Goal: Task Accomplishment & Management: Manage account settings

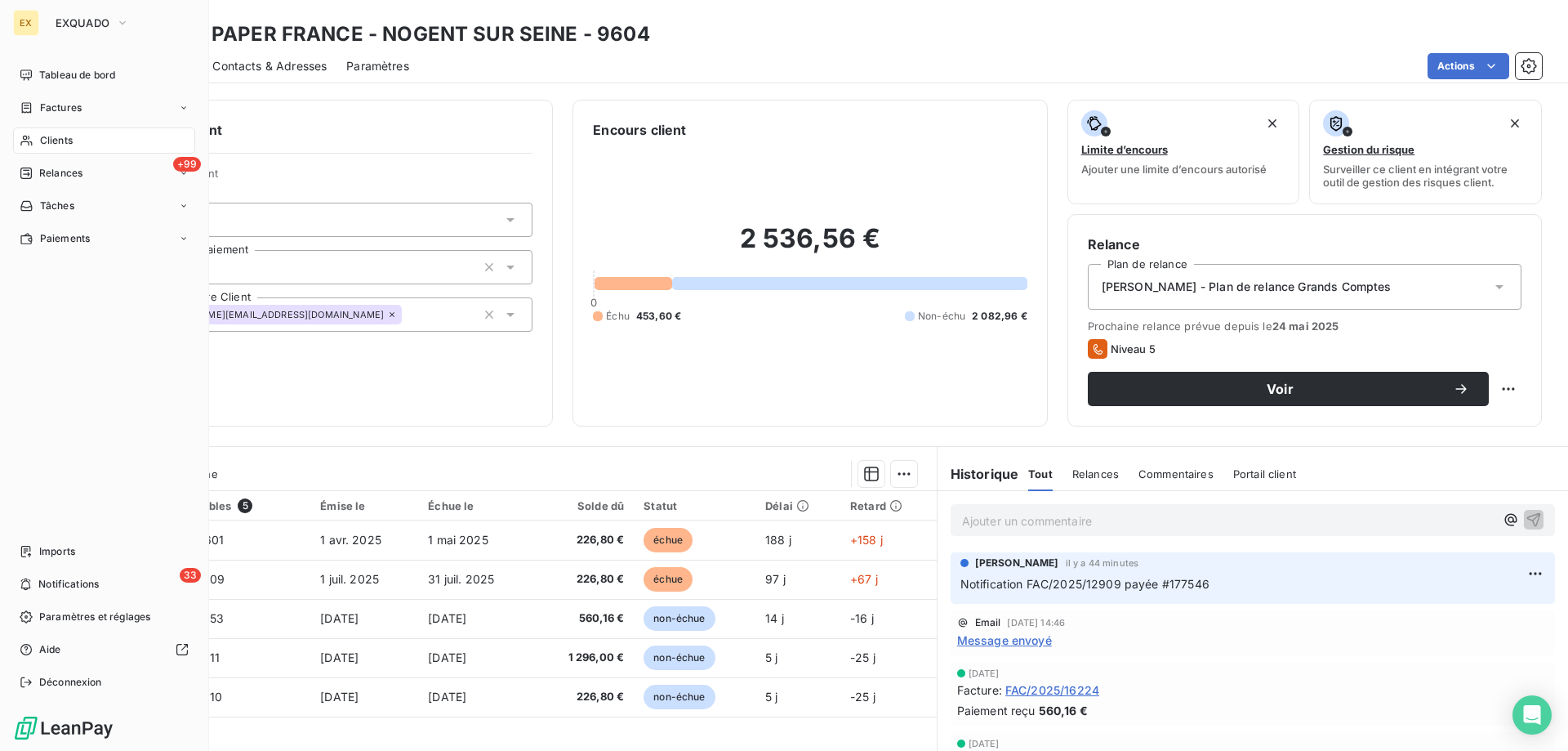
click at [52, 144] on span "Clients" at bounding box center [55, 140] width 32 height 15
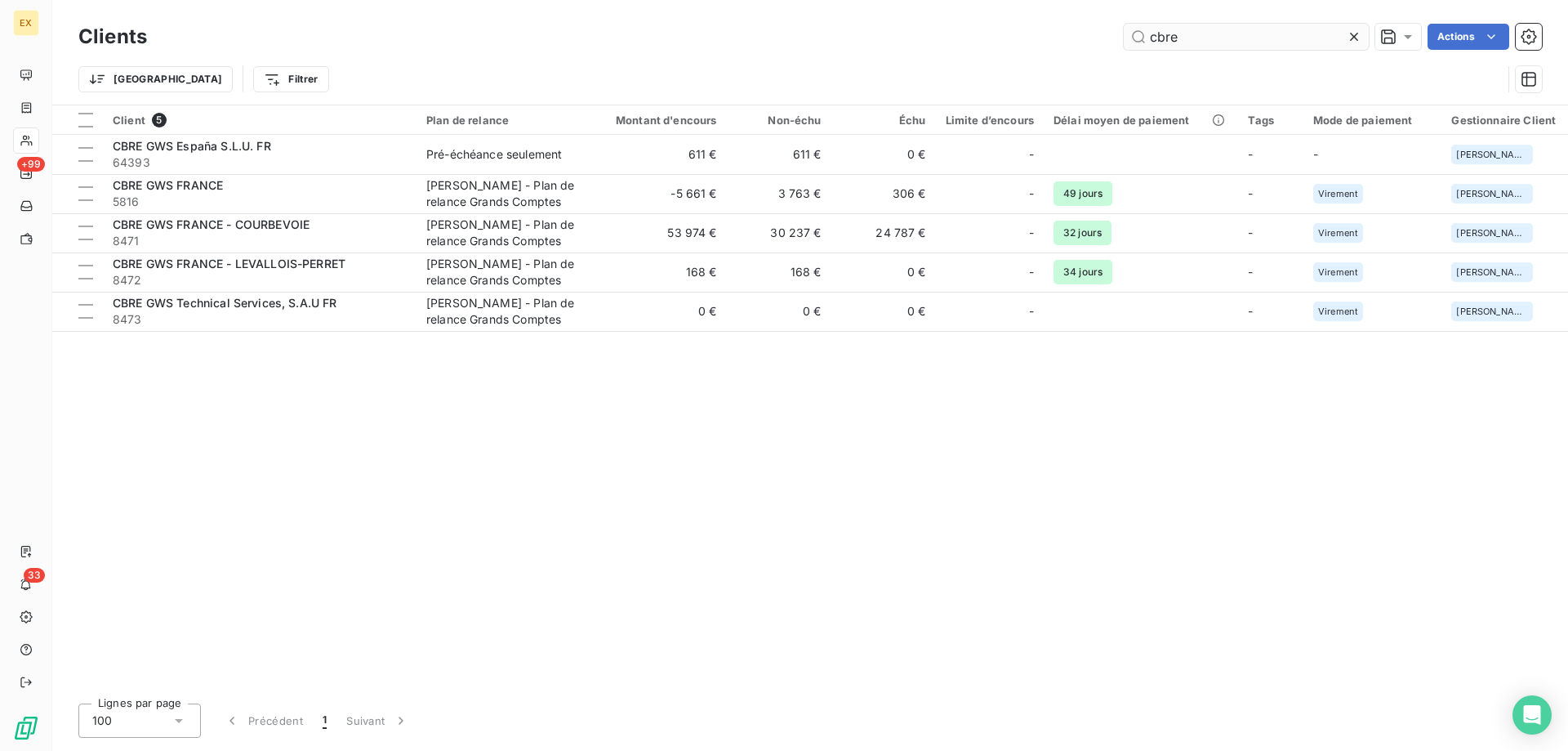
drag, startPoint x: 1219, startPoint y: 47, endPoint x: 1123, endPoint y: 44, distance: 96.0
click at [1123, 44] on input "cbre" at bounding box center [1246, 37] width 245 height 26
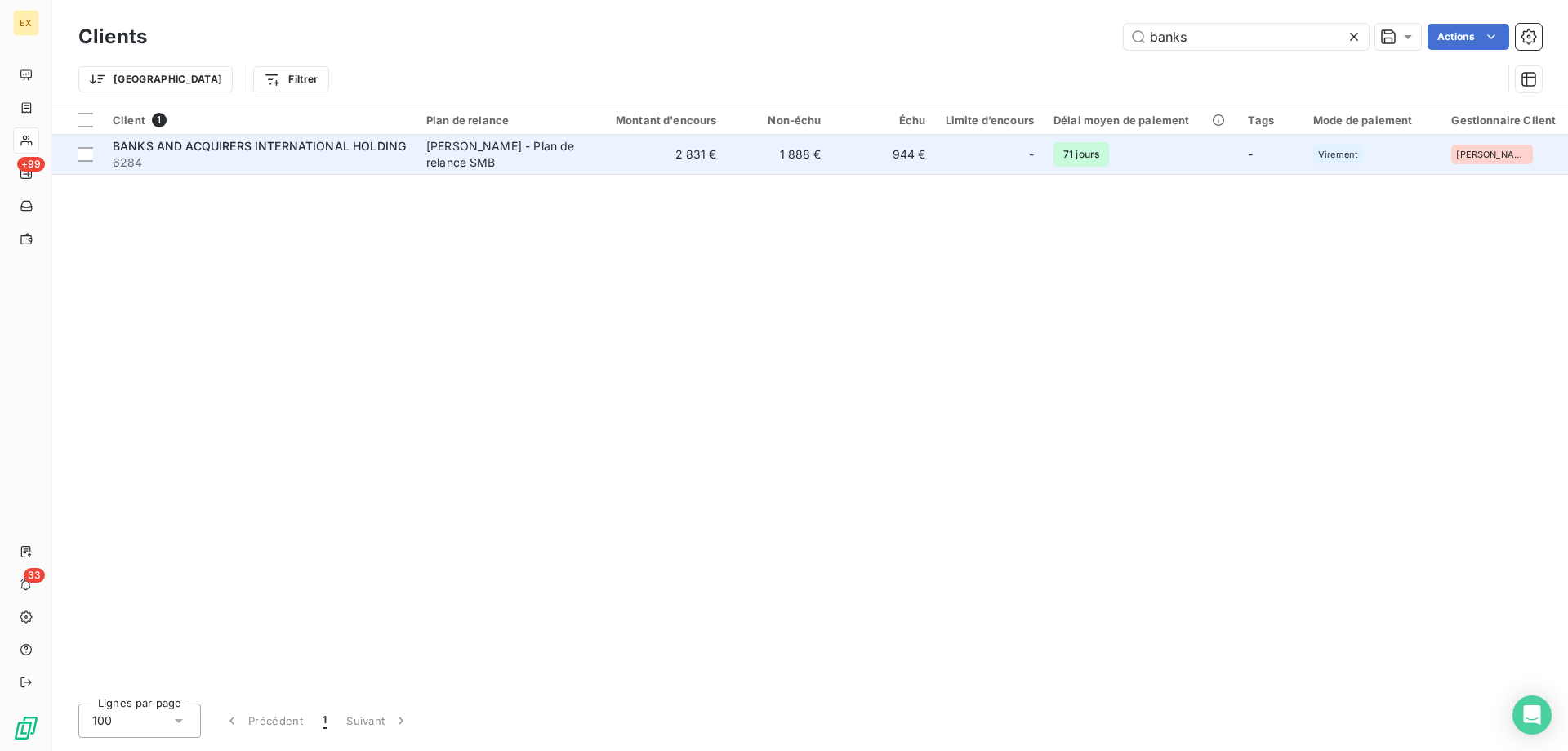
type input "banks"
click at [278, 157] on span "6284" at bounding box center [259, 162] width 294 height 17
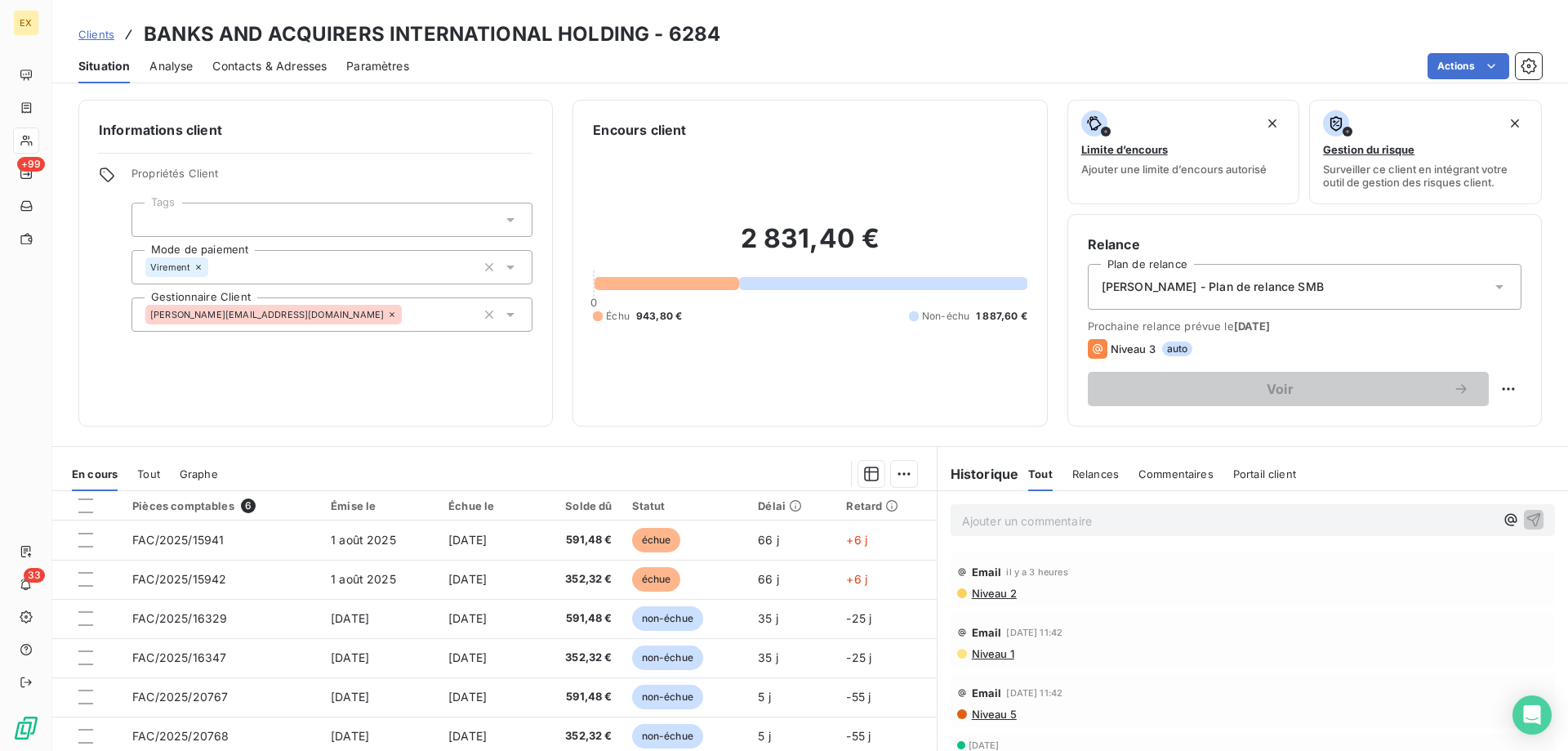
click at [285, 72] on span "Contacts & Adresses" at bounding box center [269, 66] width 114 height 17
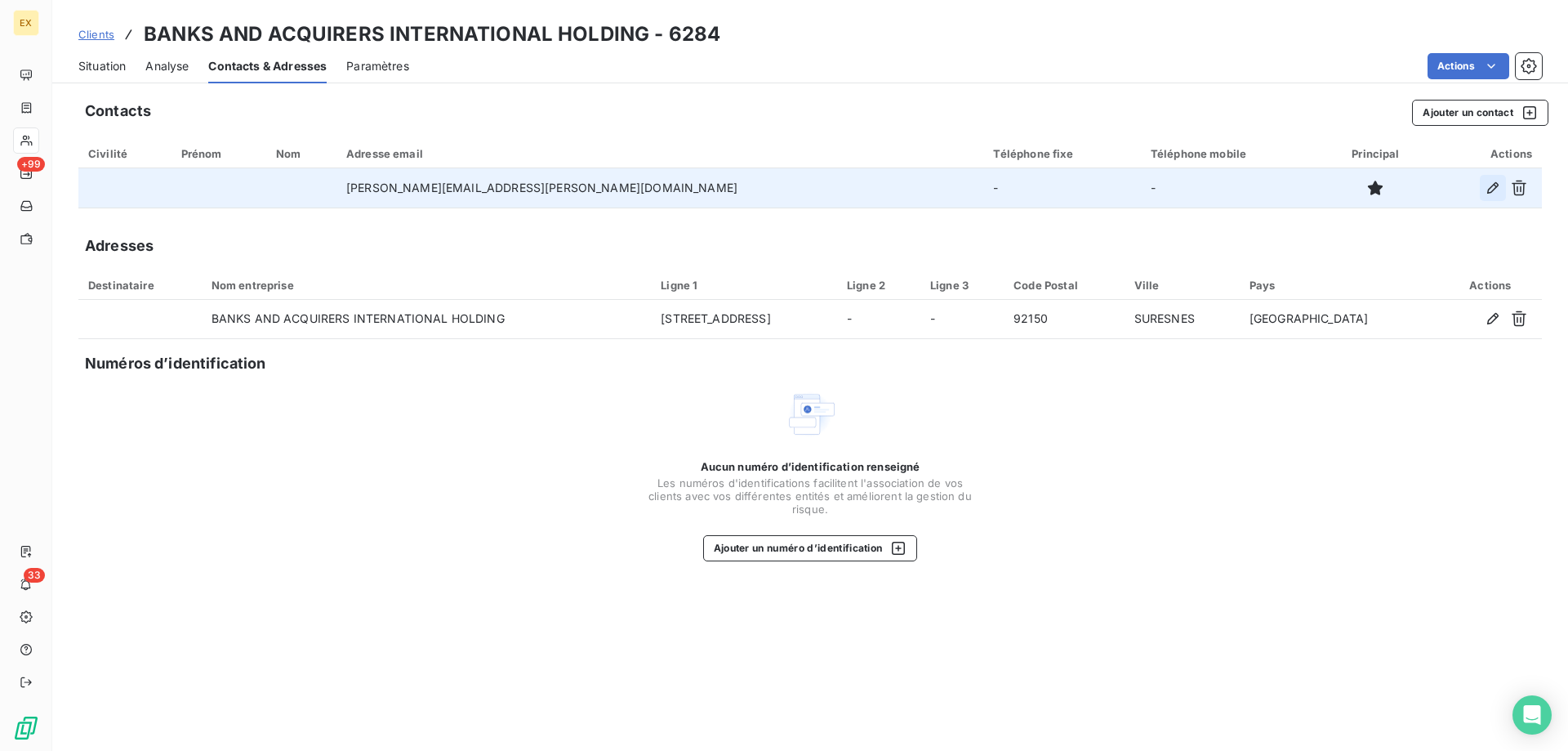
click at [1484, 187] on button "button" at bounding box center [1493, 188] width 26 height 26
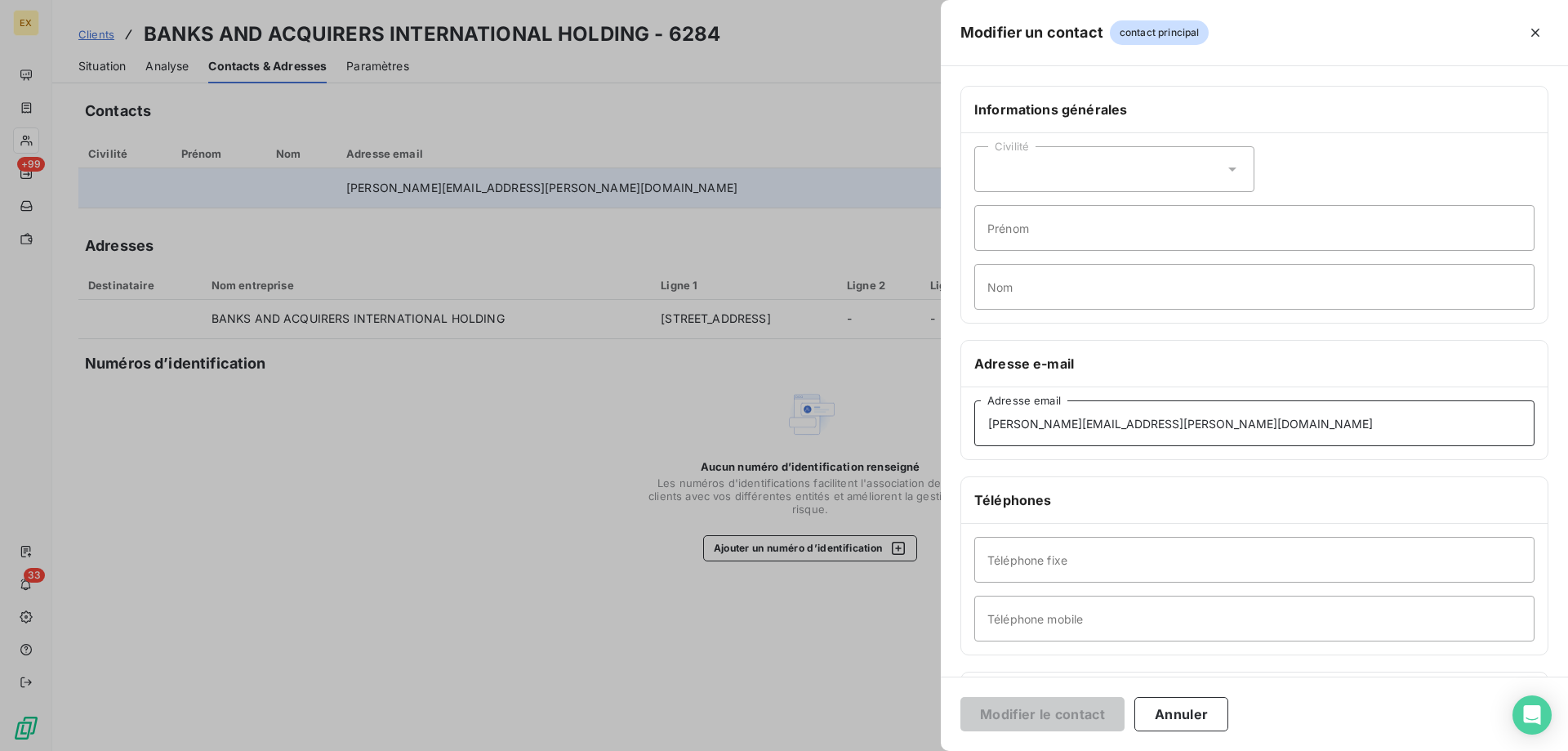
drag, startPoint x: 1216, startPoint y: 421, endPoint x: 802, endPoint y: 423, distance: 414.0
click at [802, 750] on div "Modifier un contact contact principal Informations générales Civilité Prénom No…" at bounding box center [784, 751] width 1568 height 0
paste input "[PERSON_NAME].grayo"
type input "[PERSON_NAME][EMAIL_ADDRESS][DOMAIN_NAME]"
click at [1016, 717] on button "Modifier le contact" at bounding box center [1042, 713] width 164 height 34
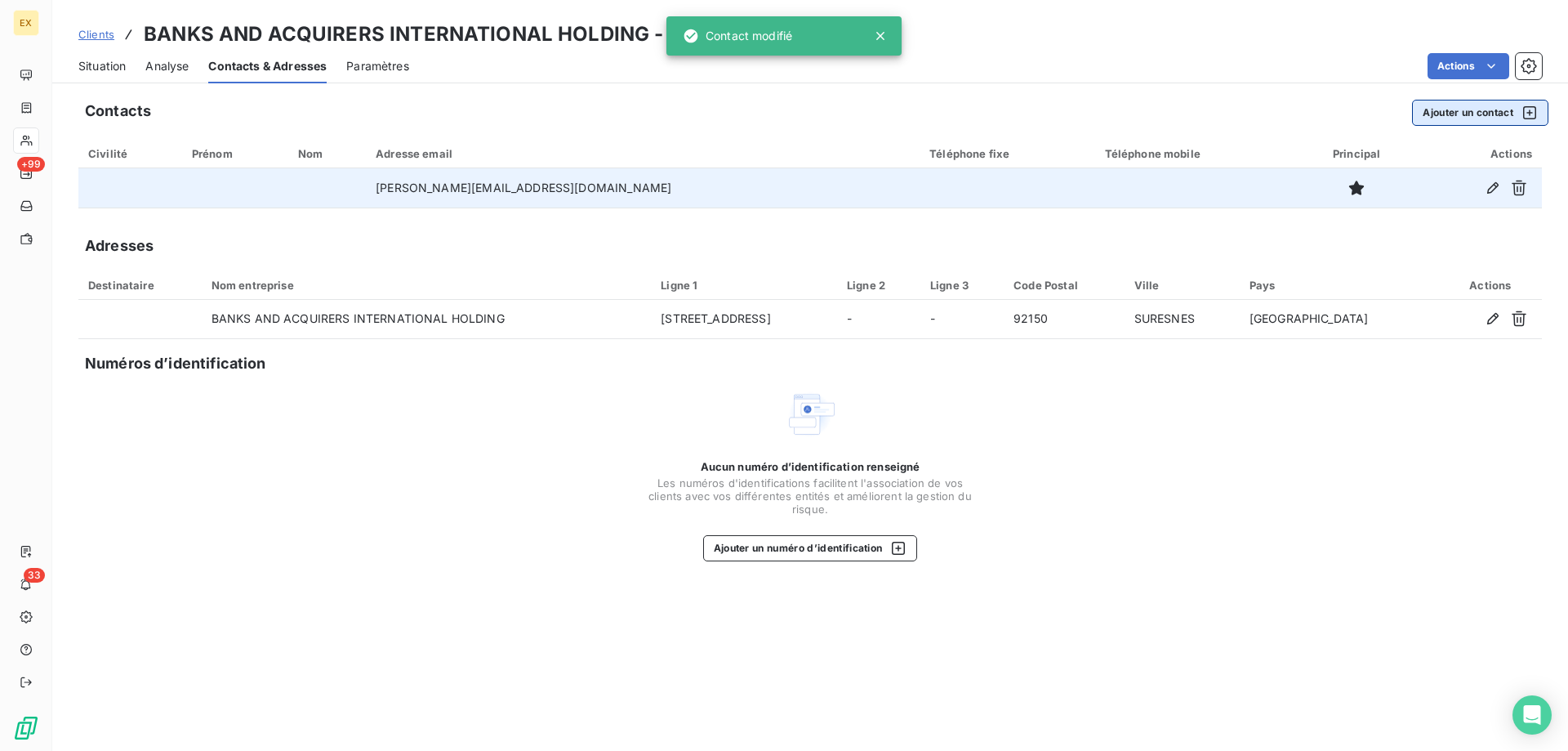
click at [1468, 118] on button "Ajouter un contact" at bounding box center [1480, 113] width 137 height 26
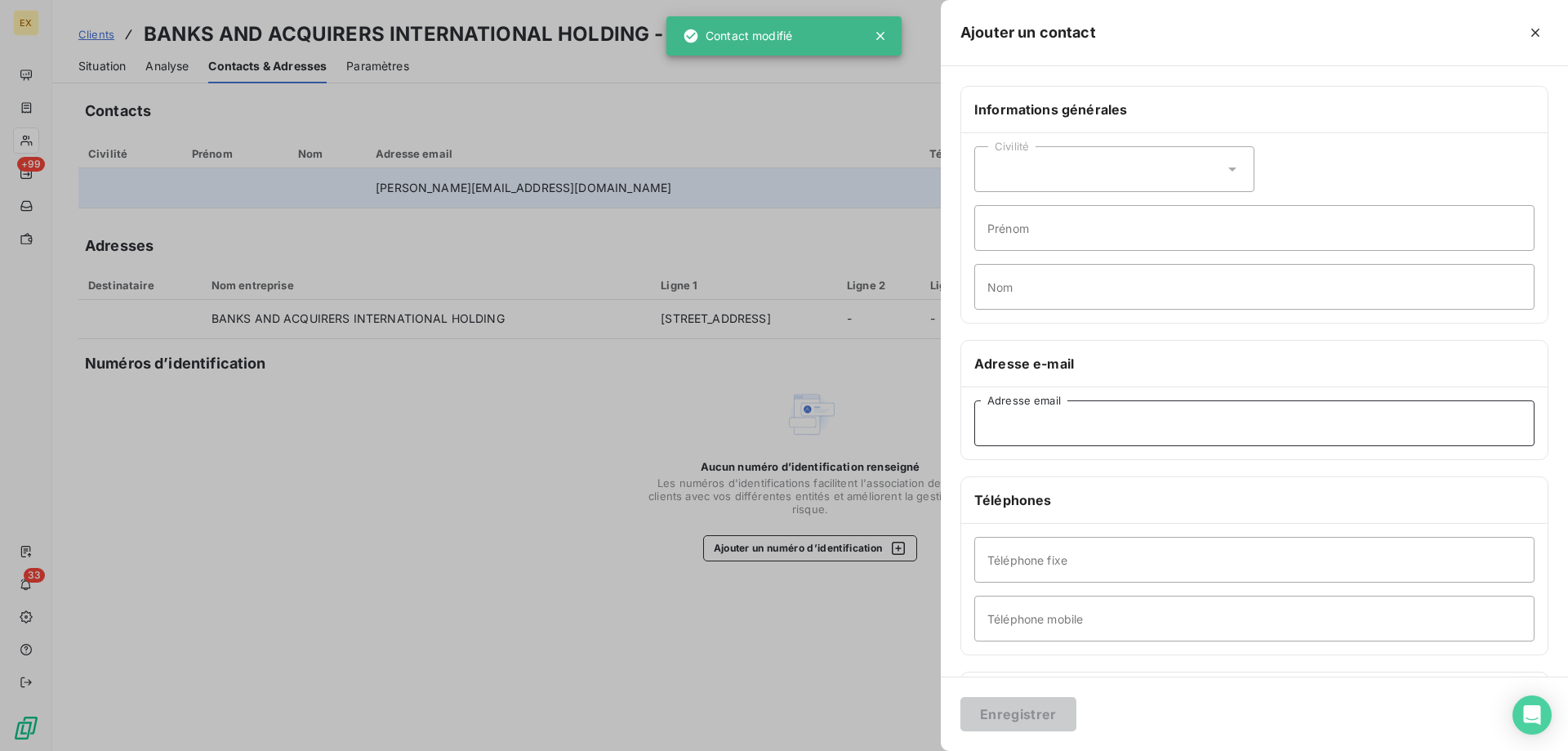
click at [1052, 407] on input "Adresse email" at bounding box center [1253, 423] width 560 height 46
paste input "[EMAIL_ADDRESS][PERSON_NAME][DOMAIN_NAME]"
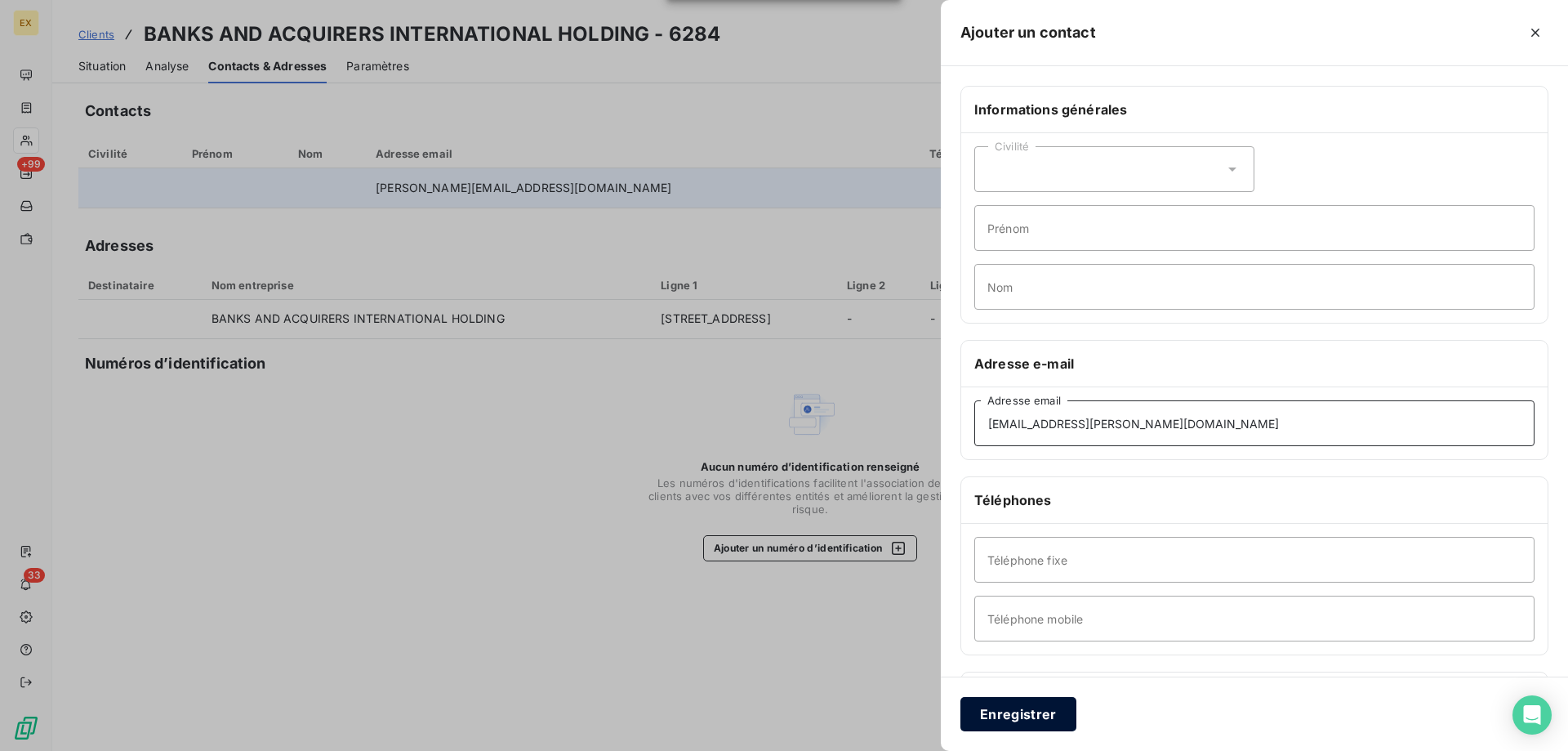
type input "[EMAIL_ADDRESS][PERSON_NAME][DOMAIN_NAME]"
click at [1003, 707] on button "Enregistrer" at bounding box center [1018, 713] width 116 height 34
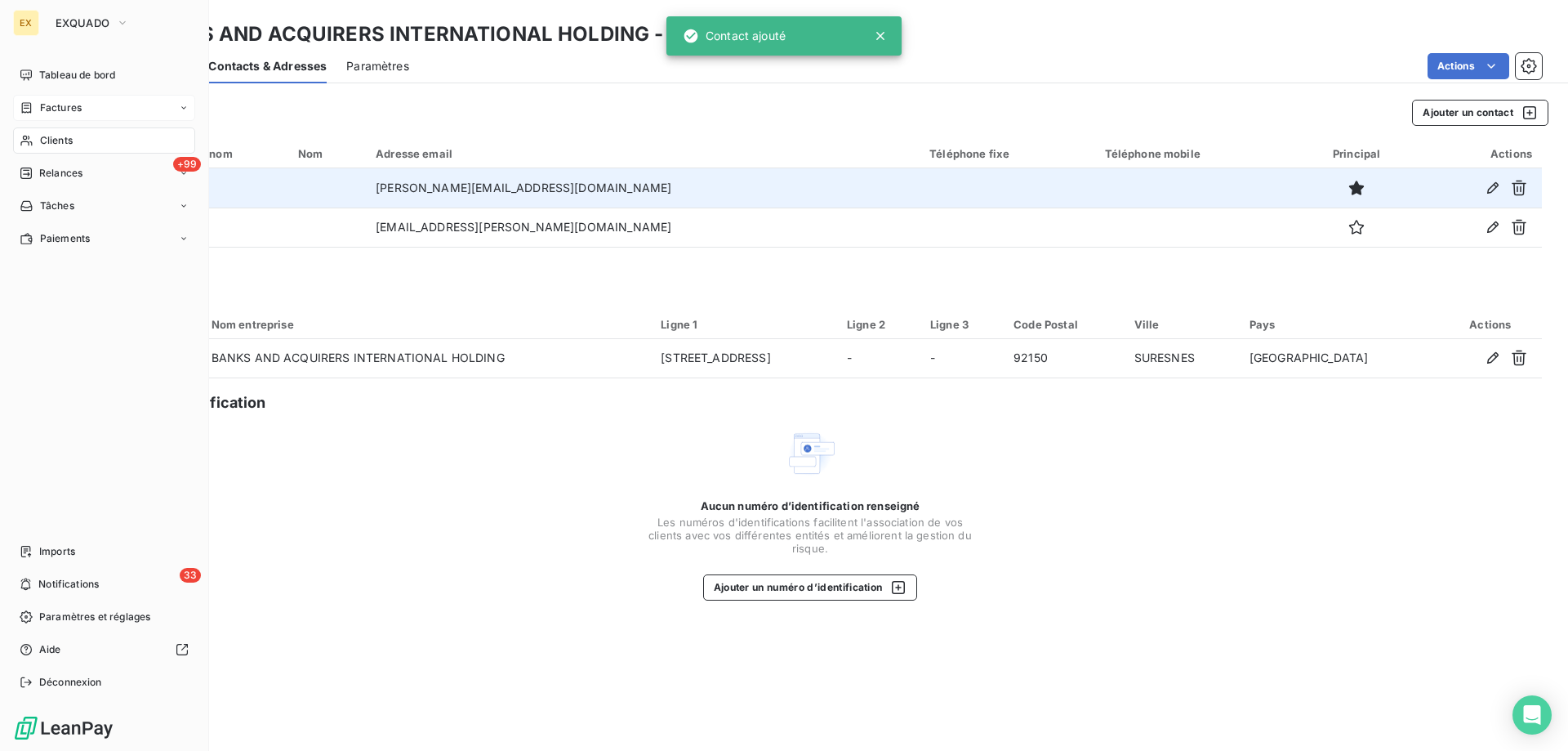
click at [38, 109] on div "Factures" at bounding box center [50, 108] width 62 height 15
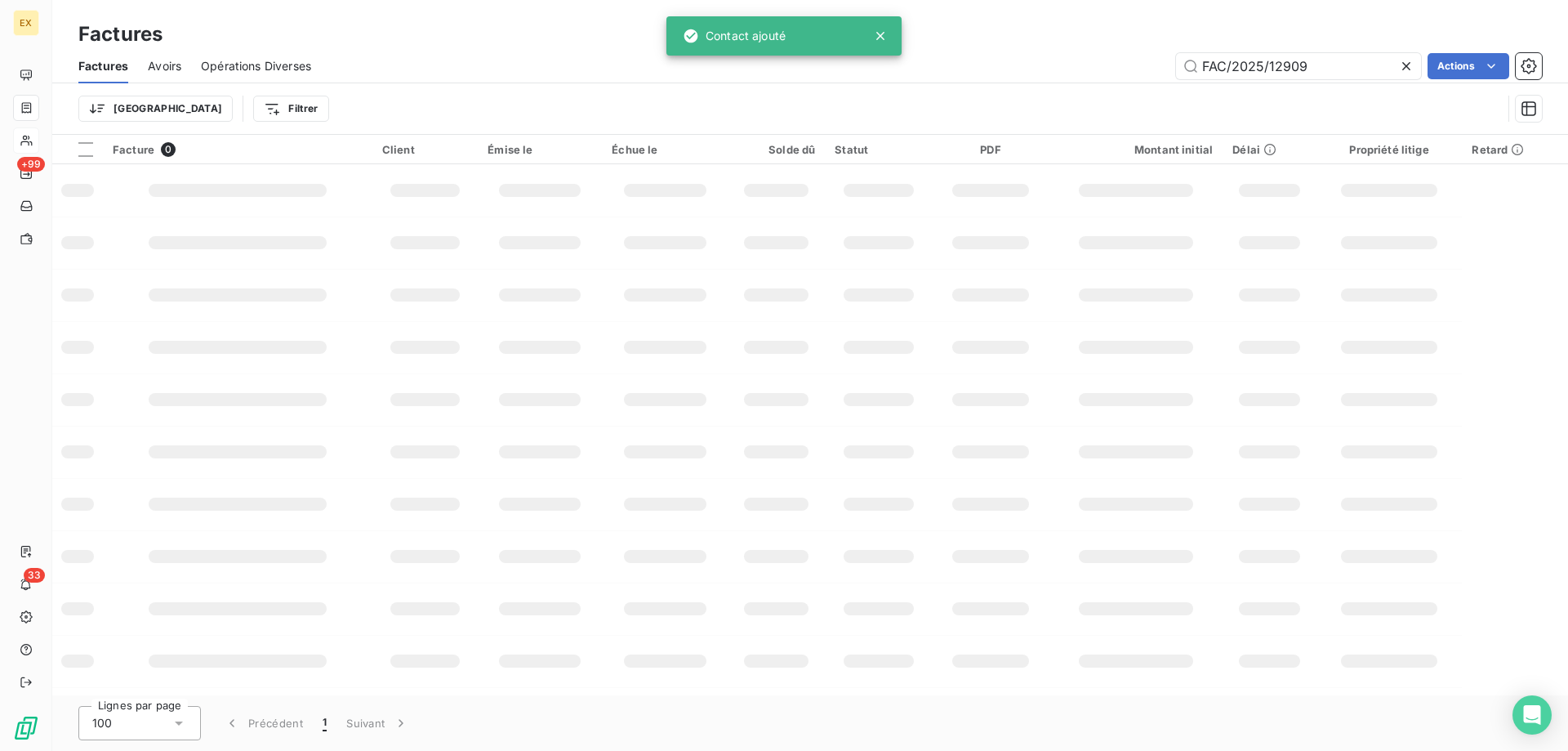
drag, startPoint x: 1314, startPoint y: 67, endPoint x: 1022, endPoint y: 67, distance: 292.0
click at [1022, 67] on div "FAC/2025/12909 Actions" at bounding box center [936, 66] width 1211 height 26
type input "FAC/2025/15935"
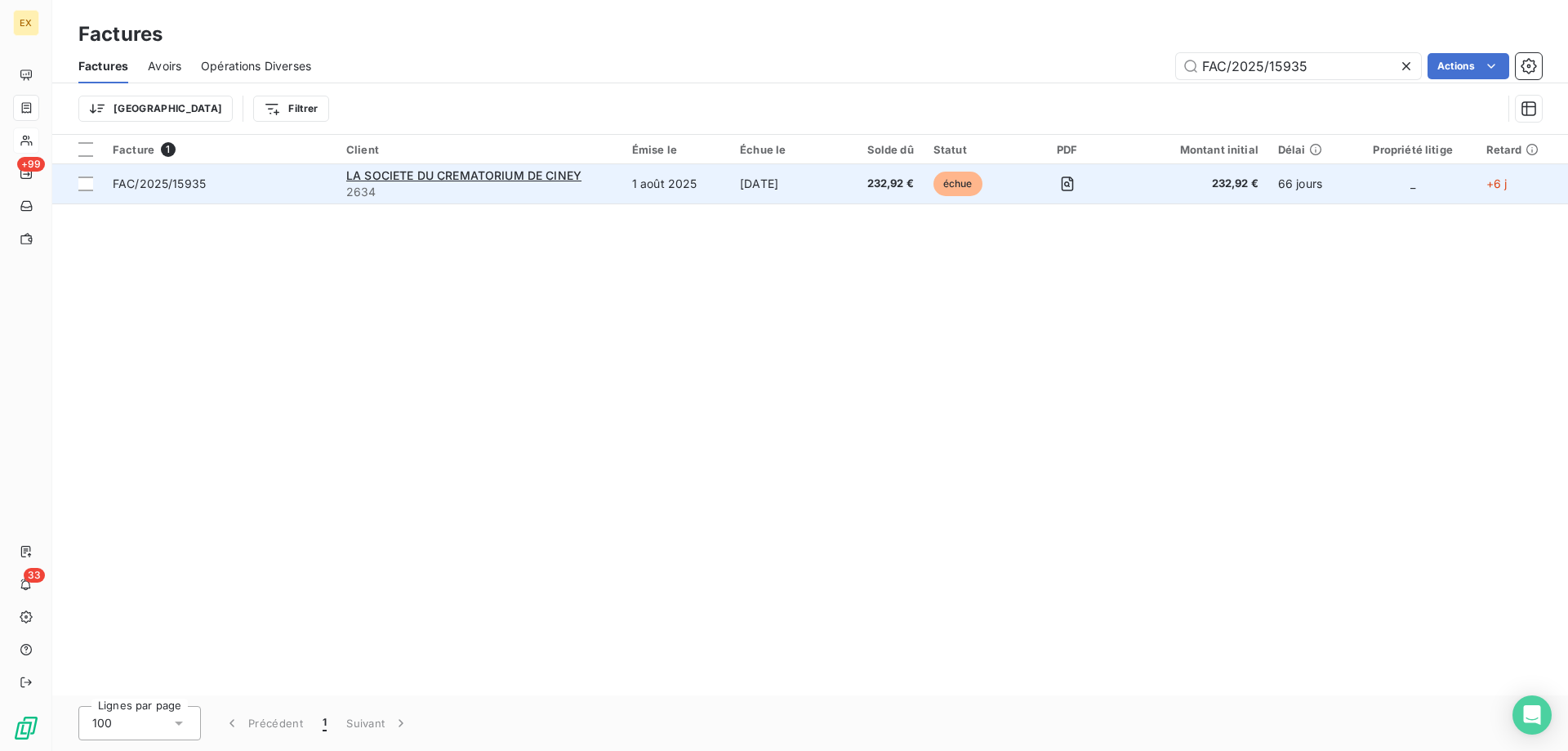
click at [254, 203] on table "Facture 1 Client Émise le Échue le Solde dû Statut PDF Montant initial Délai Pr…" at bounding box center [811, 169] width 1516 height 69
click at [254, 193] on td "FAC/2025/15935" at bounding box center [220, 184] width 233 height 40
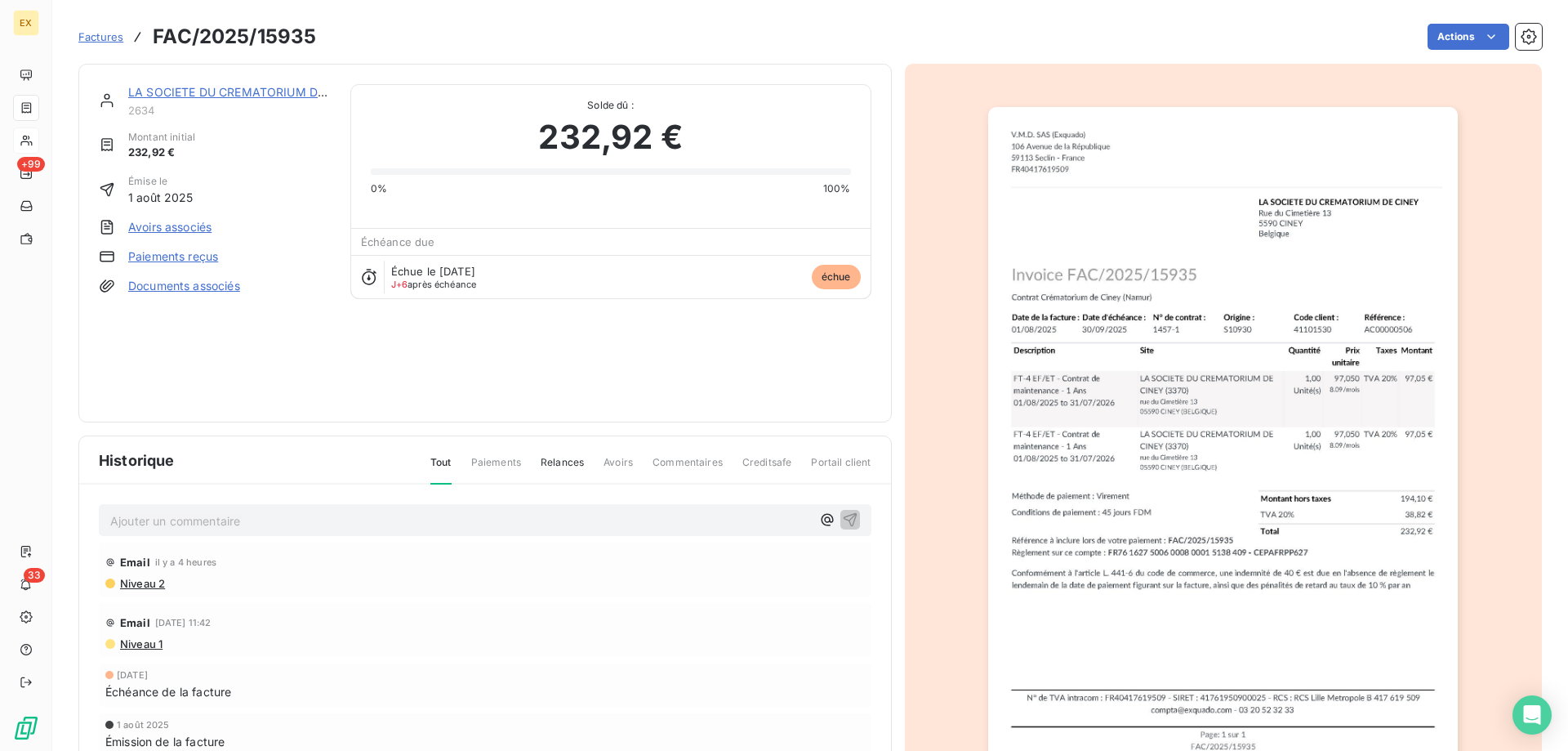
click at [226, 87] on link "LA SOCIETE DU CREMATORIUM DE CINEY" at bounding box center [245, 91] width 235 height 14
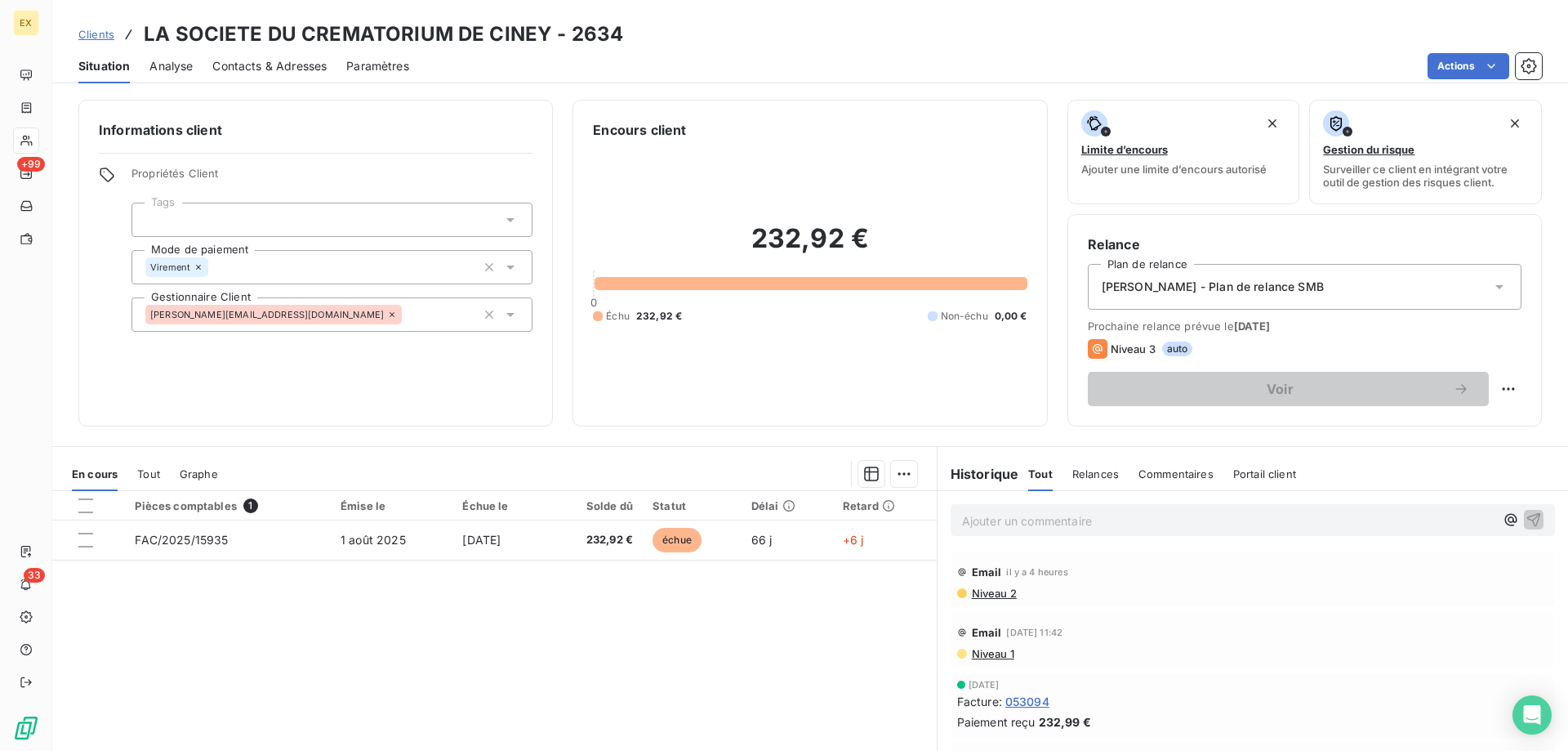
click at [273, 66] on span "Contacts & Adresses" at bounding box center [269, 66] width 114 height 17
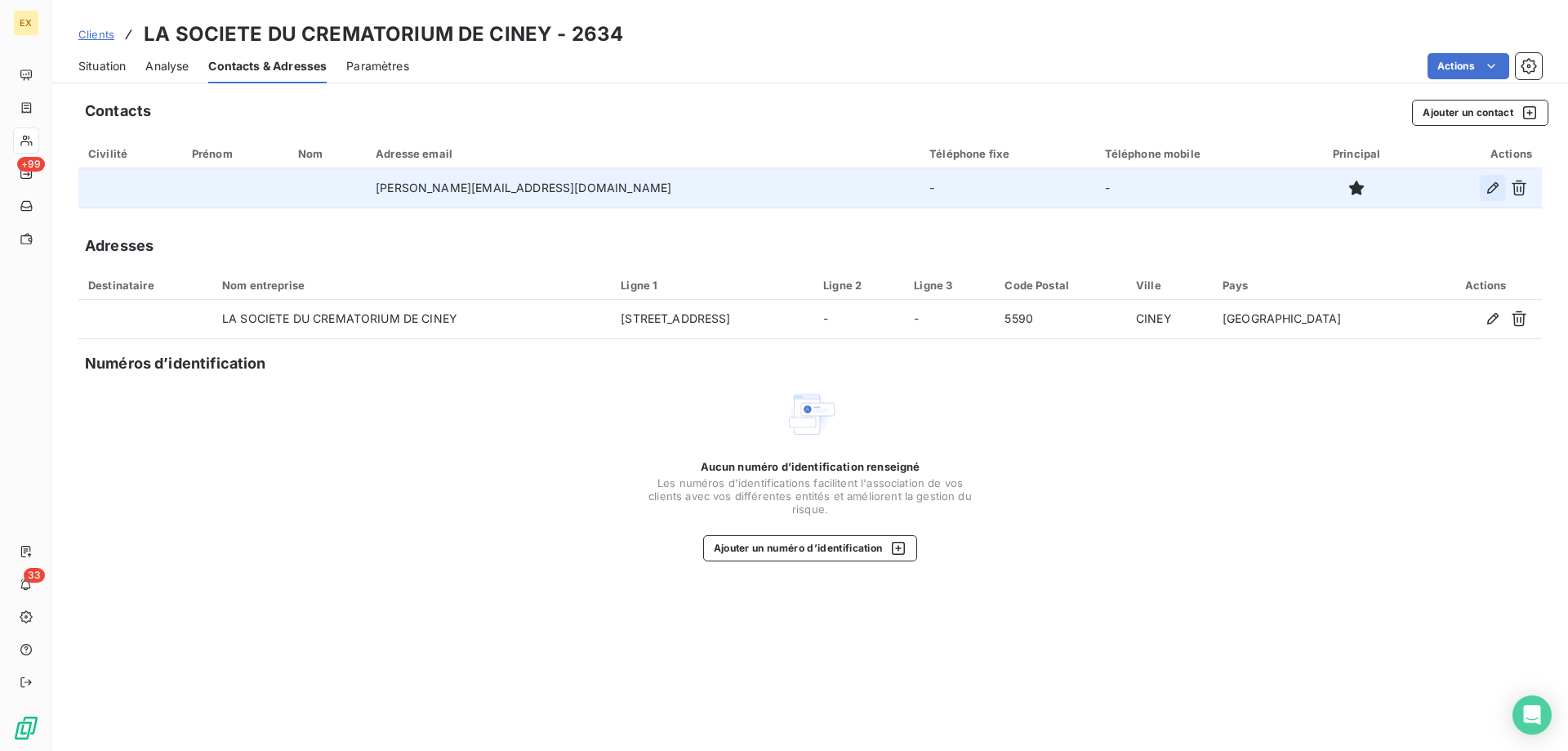
click at [1489, 184] on icon "button" at bounding box center [1493, 188] width 17 height 17
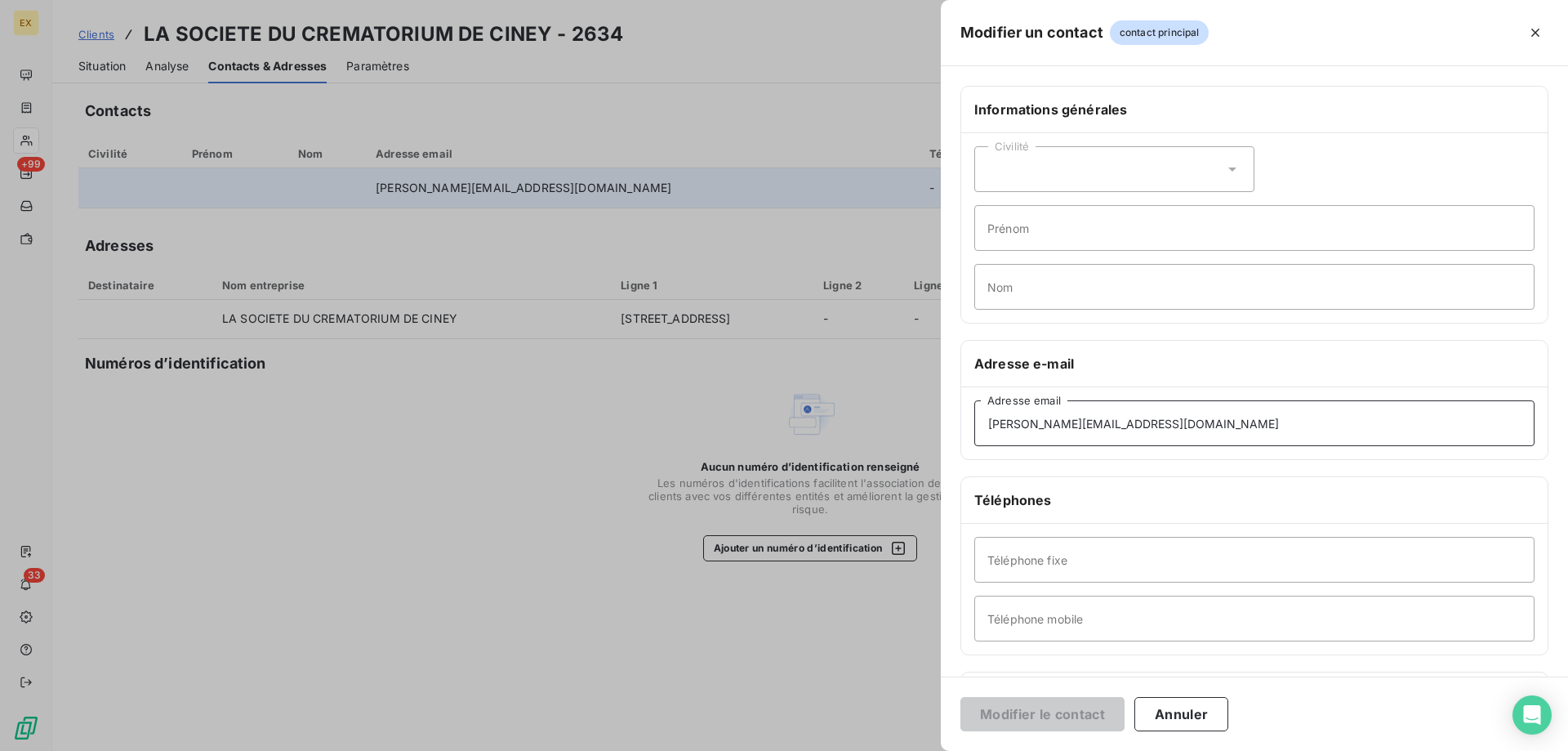
drag, startPoint x: 1166, startPoint y: 421, endPoint x: 896, endPoint y: 431, distance: 270.2
click at [896, 750] on div "Modifier un contact contact principal Informations générales Civilité Prénom No…" at bounding box center [784, 751] width 1568 height 0
paste input "ciney"
type input "[EMAIL_ADDRESS][DOMAIN_NAME]"
click at [1025, 712] on button "Modifier le contact" at bounding box center [1042, 713] width 164 height 34
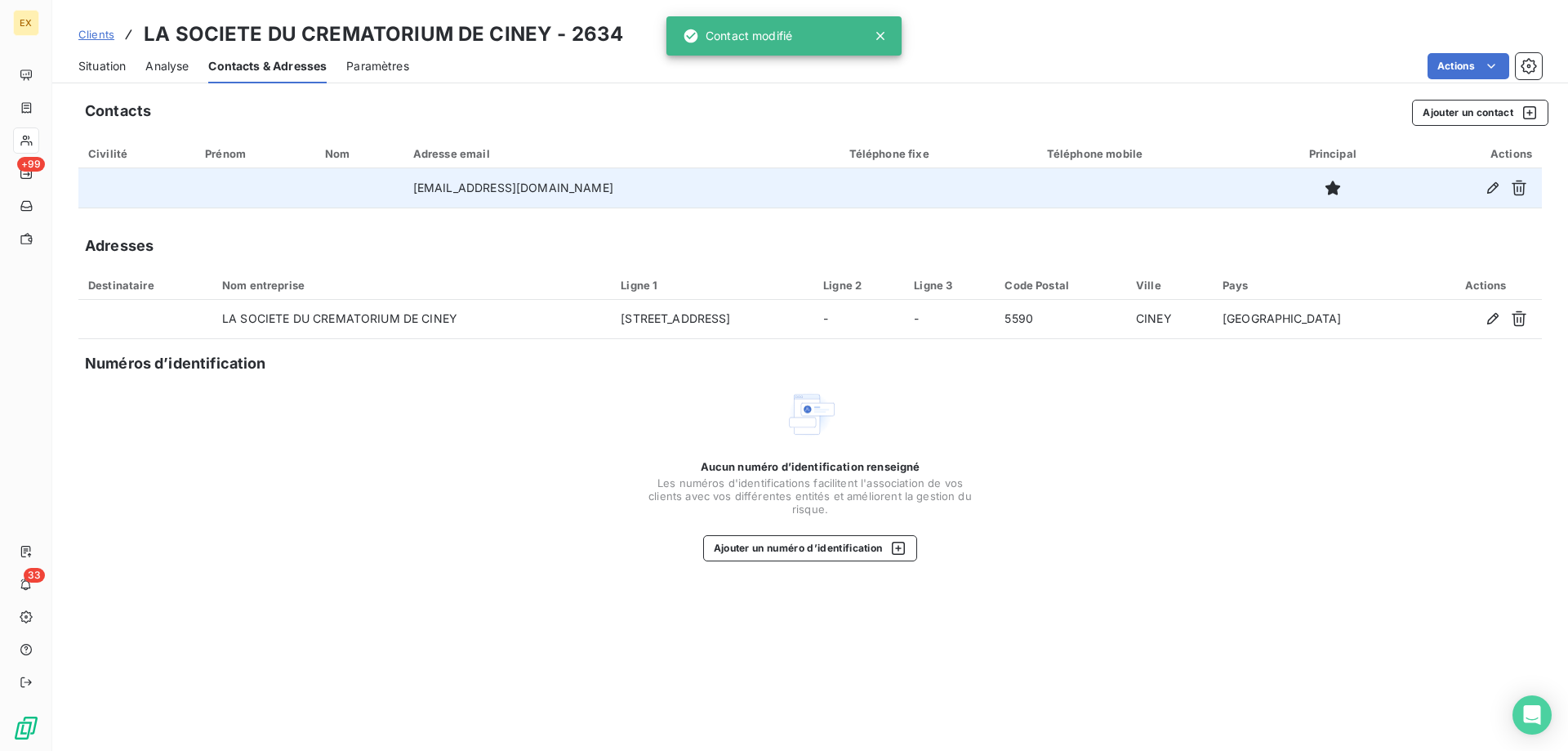
click at [112, 67] on span "Situation" at bounding box center [101, 66] width 47 height 17
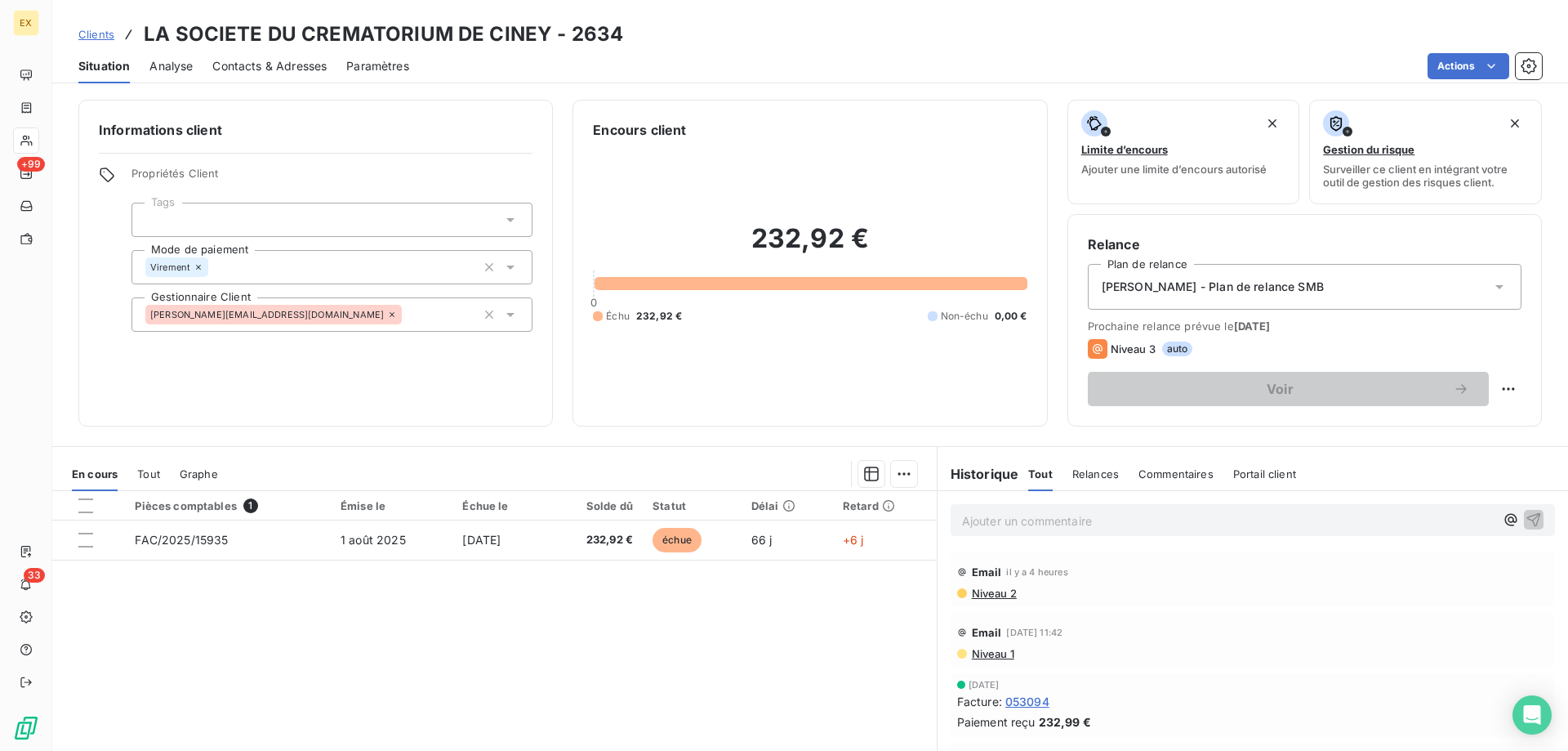
click at [102, 36] on span "Clients" at bounding box center [96, 34] width 36 height 13
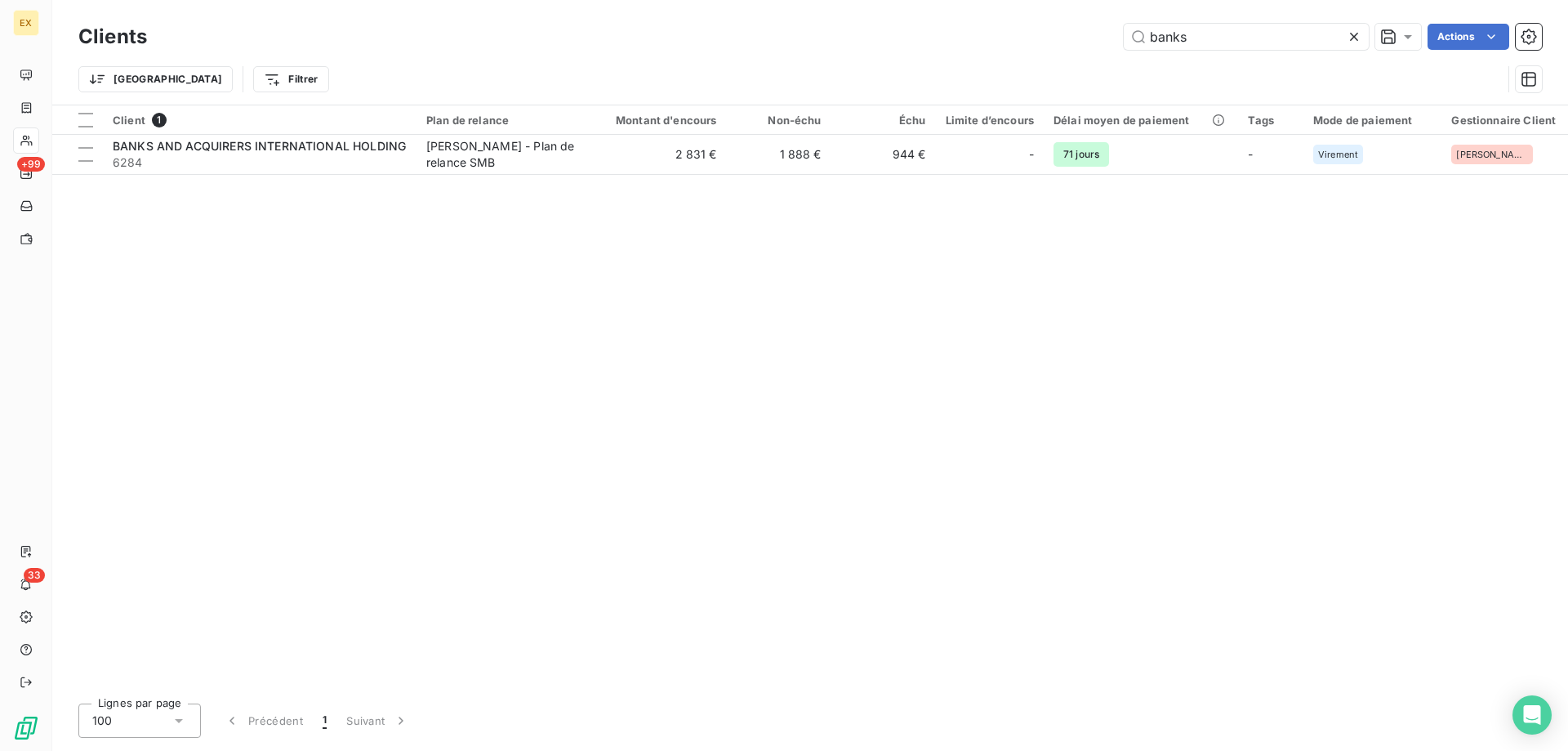
drag, startPoint x: 1230, startPoint y: 32, endPoint x: 1086, endPoint y: 41, distance: 144.3
click at [1087, 40] on div "banks Actions" at bounding box center [854, 37] width 1375 height 26
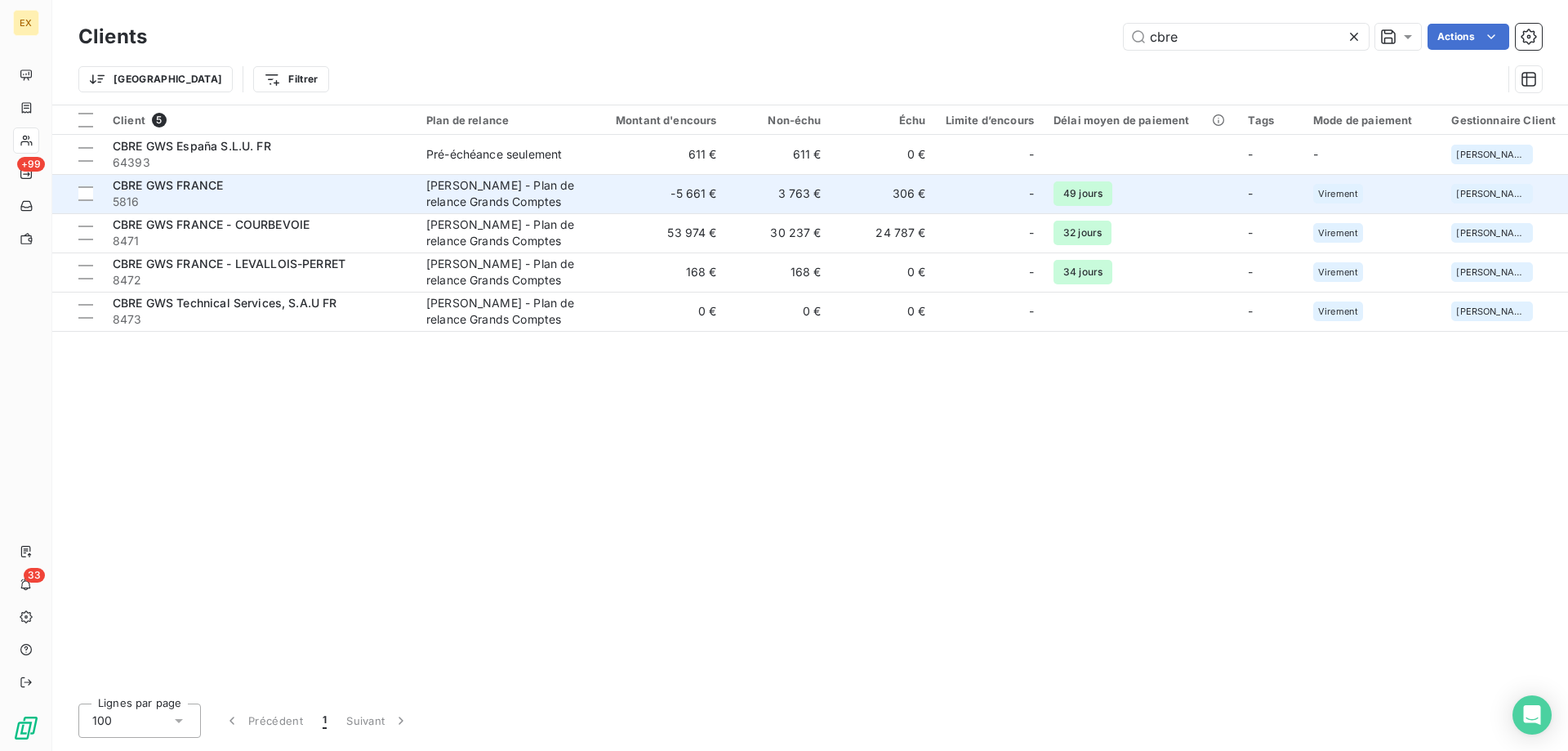
type input "cbre"
click at [331, 183] on div "CBRE GWS FRANCE" at bounding box center [259, 185] width 294 height 17
